Goal: Task Accomplishment & Management: Manage account settings

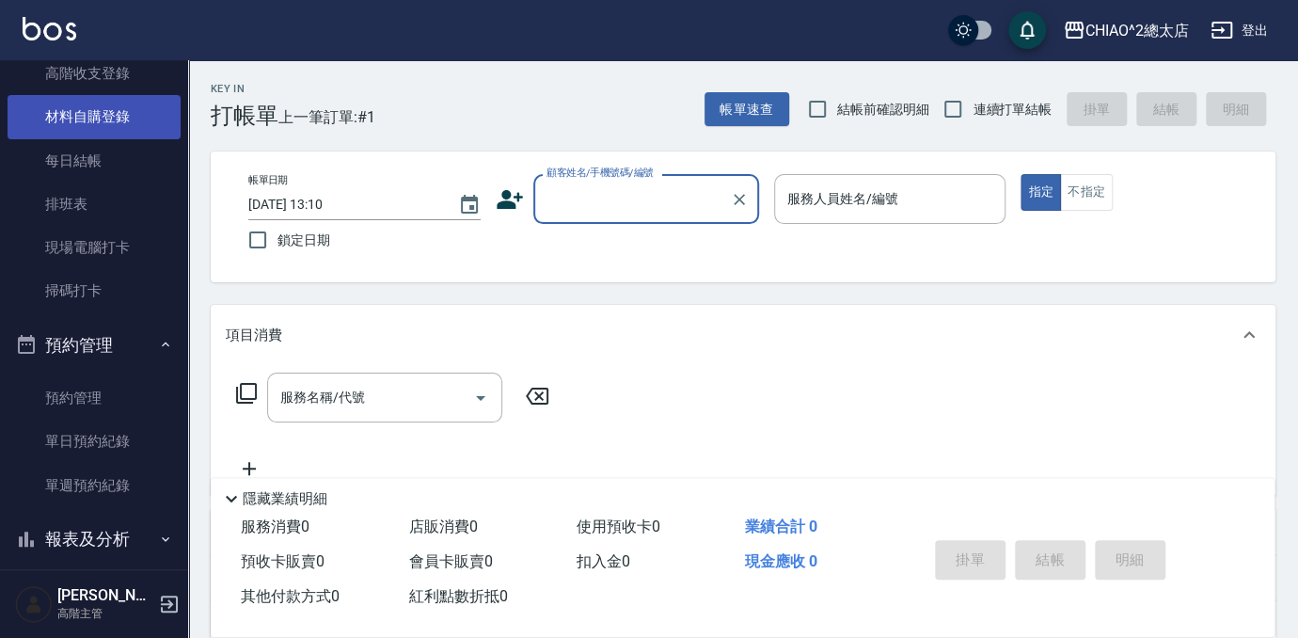
scroll to position [504, 0]
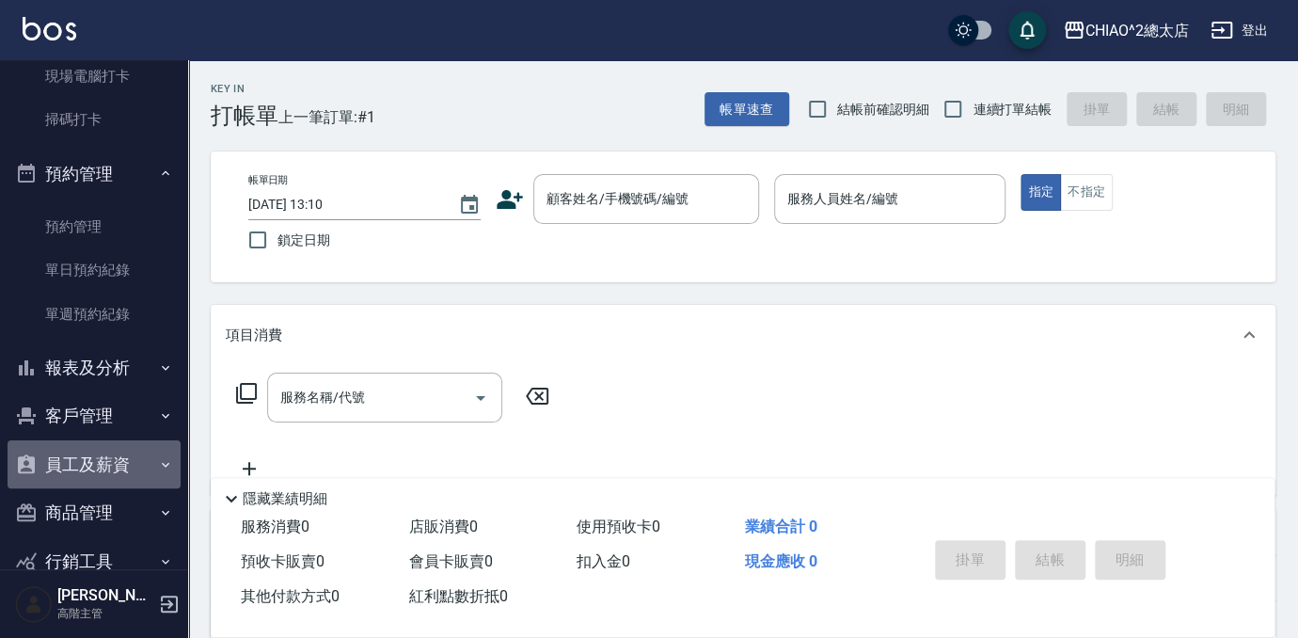
click at [93, 461] on button "員工及薪資" at bounding box center [94, 464] width 173 height 49
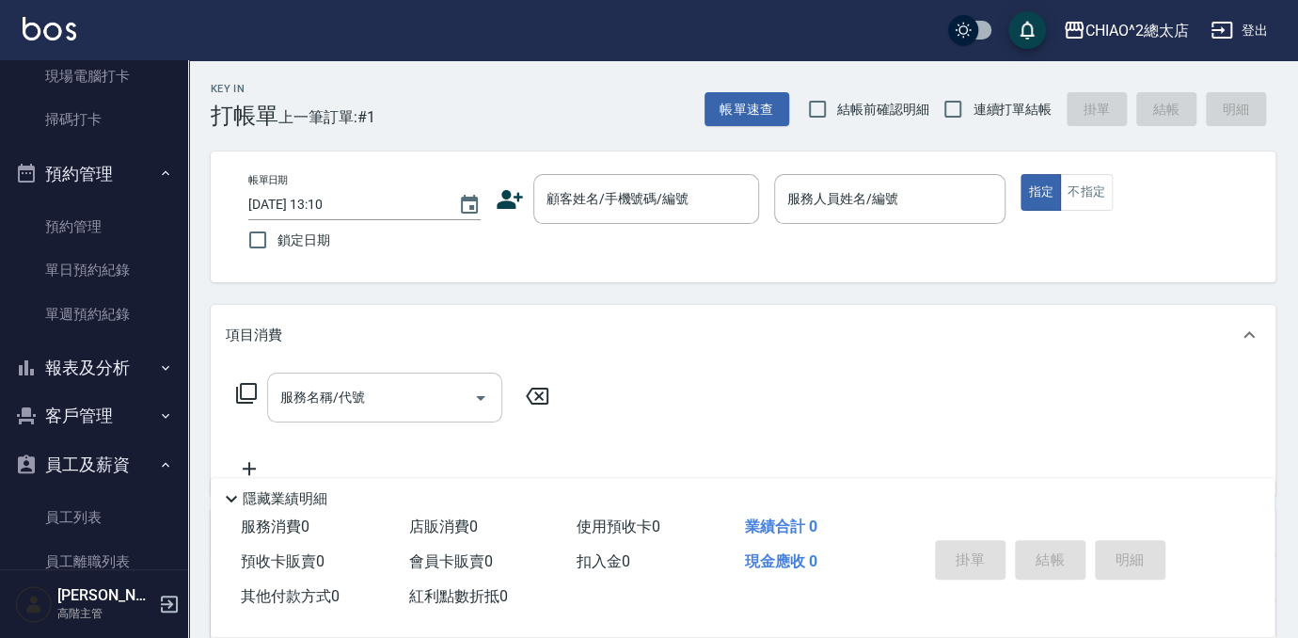
click at [484, 396] on icon "Open" at bounding box center [480, 398] width 23 height 23
click at [664, 354] on div "項目消費" at bounding box center [743, 335] width 1065 height 60
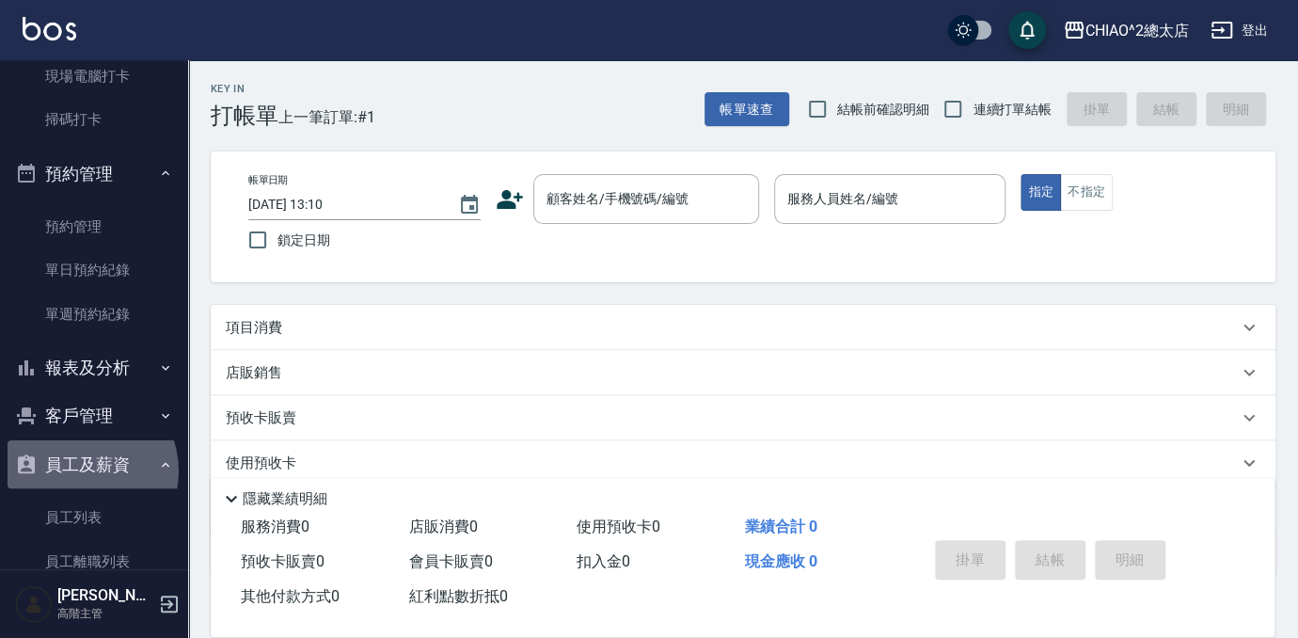
click at [80, 470] on button "員工及薪資" at bounding box center [94, 464] width 173 height 49
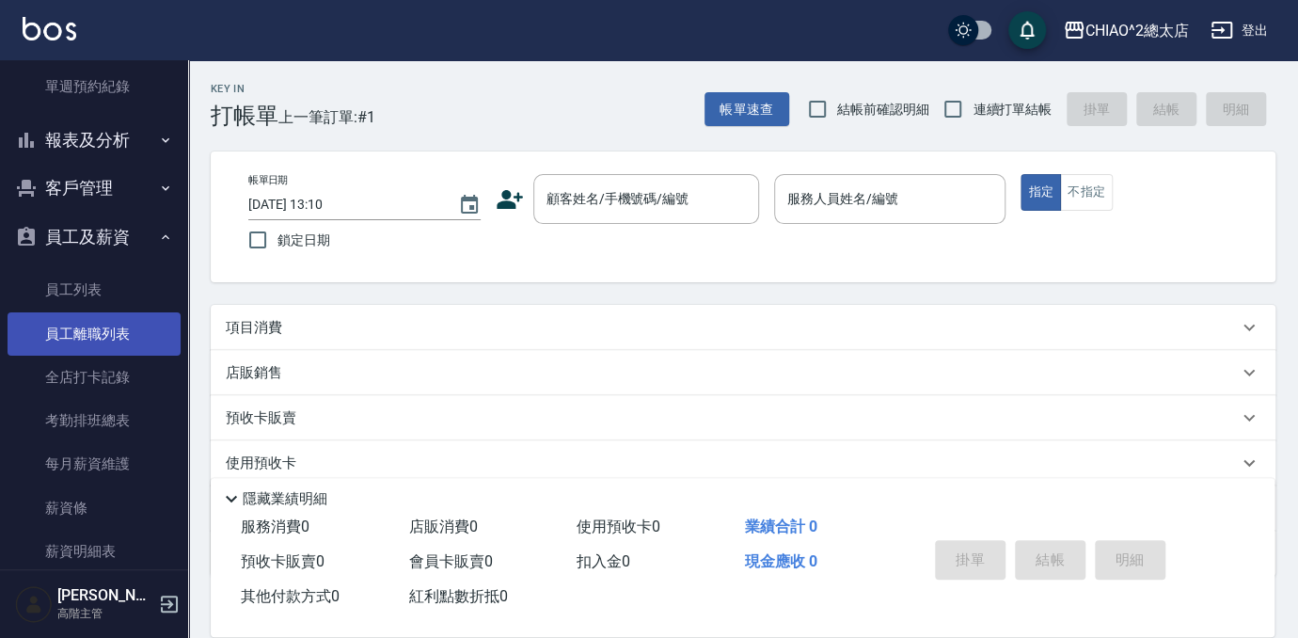
scroll to position [761, 0]
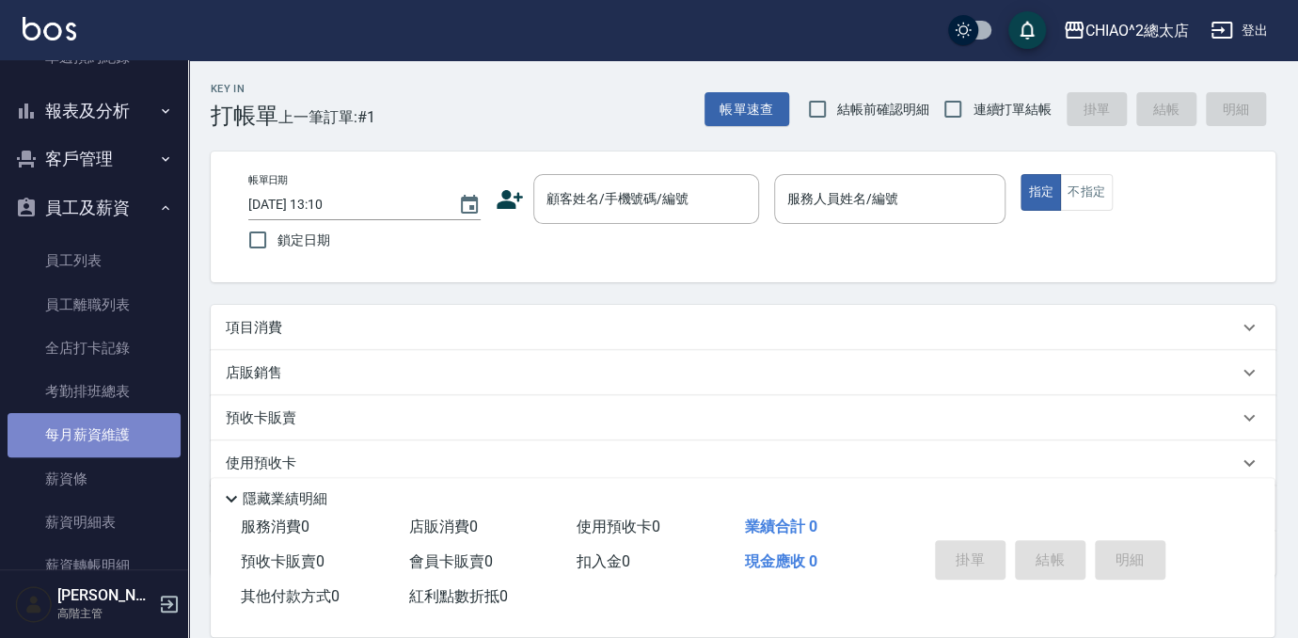
click at [133, 437] on link "每月薪資維護" at bounding box center [94, 434] width 173 height 43
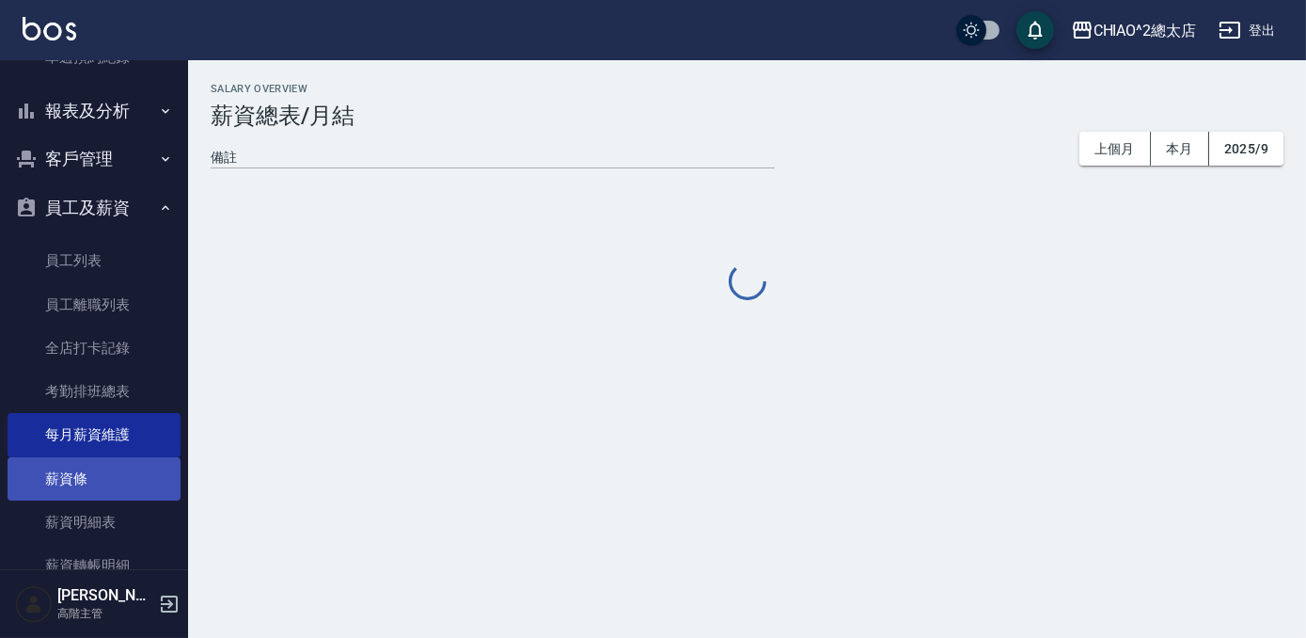
click at [93, 474] on link "薪資條" at bounding box center [94, 478] width 173 height 43
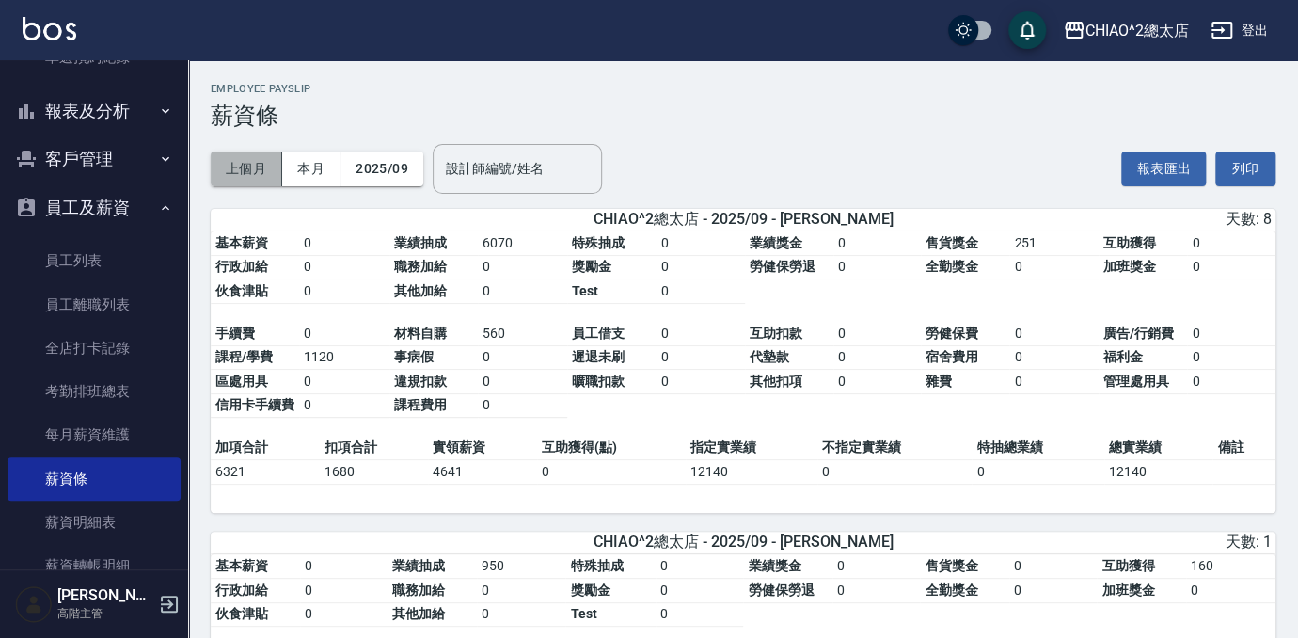
click at [260, 172] on button "上個月" at bounding box center [246, 168] width 71 height 35
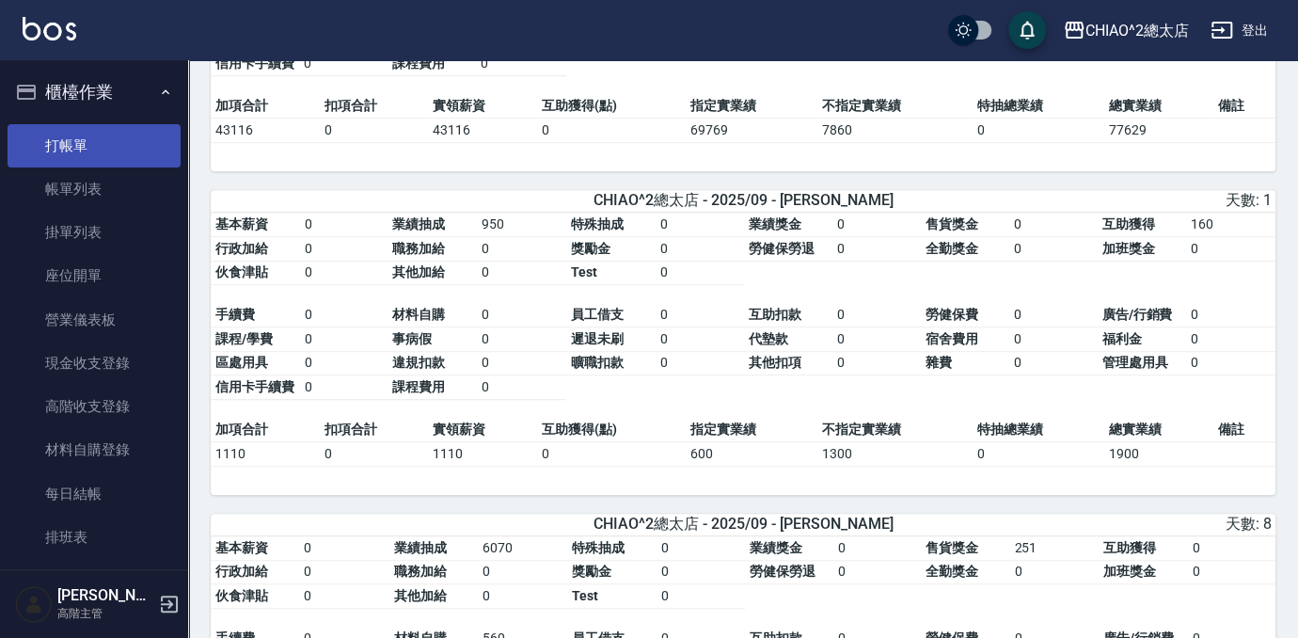
click at [77, 140] on link "打帳單" at bounding box center [94, 145] width 173 height 43
